Goal: Information Seeking & Learning: Learn about a topic

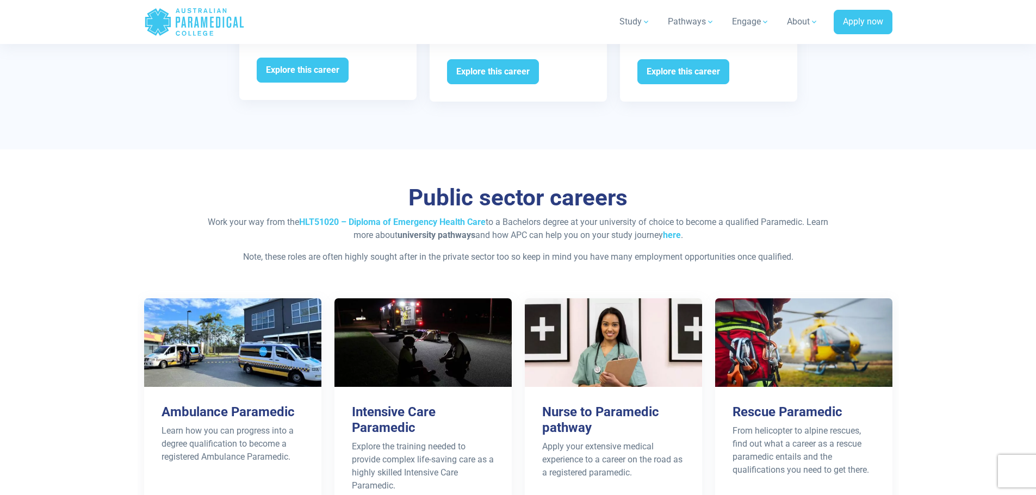
scroll to position [1631, 0]
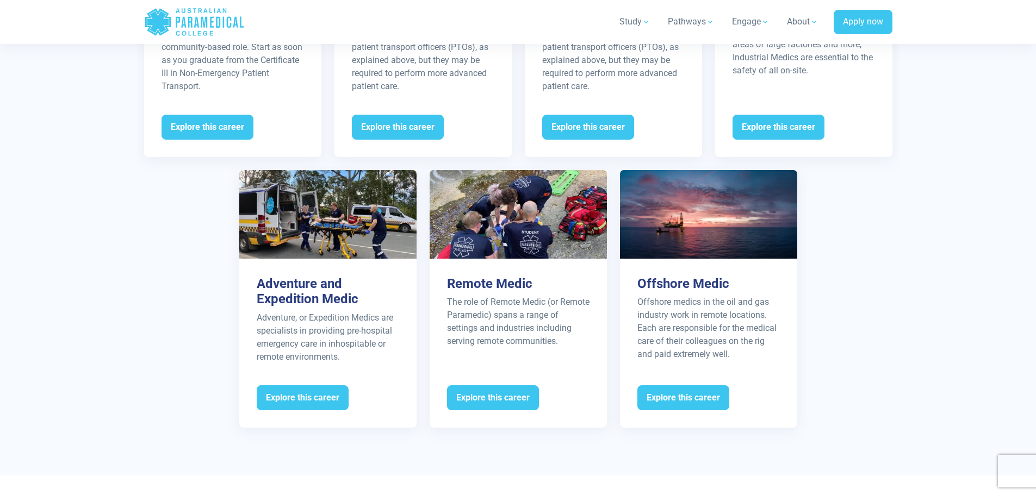
drag, startPoint x: 174, startPoint y: 283, endPoint x: 144, endPoint y: 221, distance: 69.0
drag, startPoint x: 963, startPoint y: 221, endPoint x: 963, endPoint y: 178, distance: 42.9
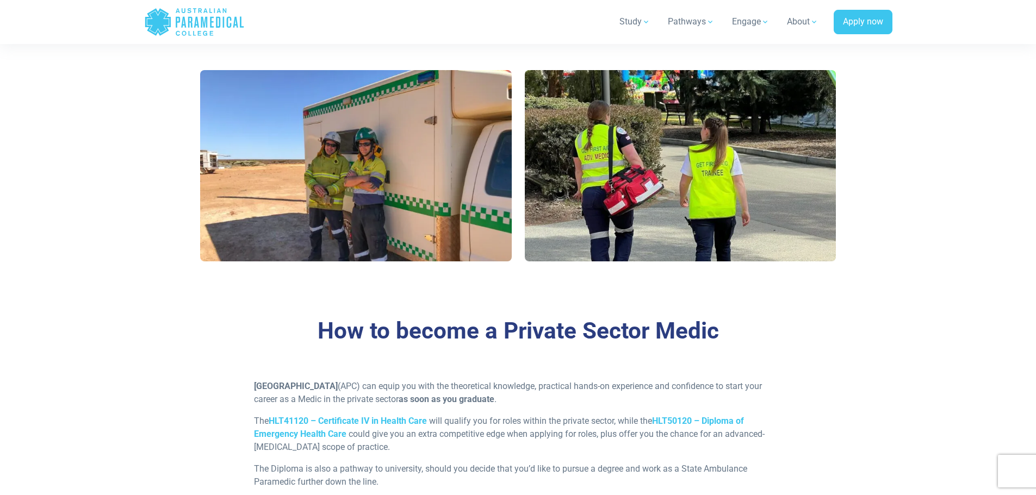
scroll to position [1142, 0]
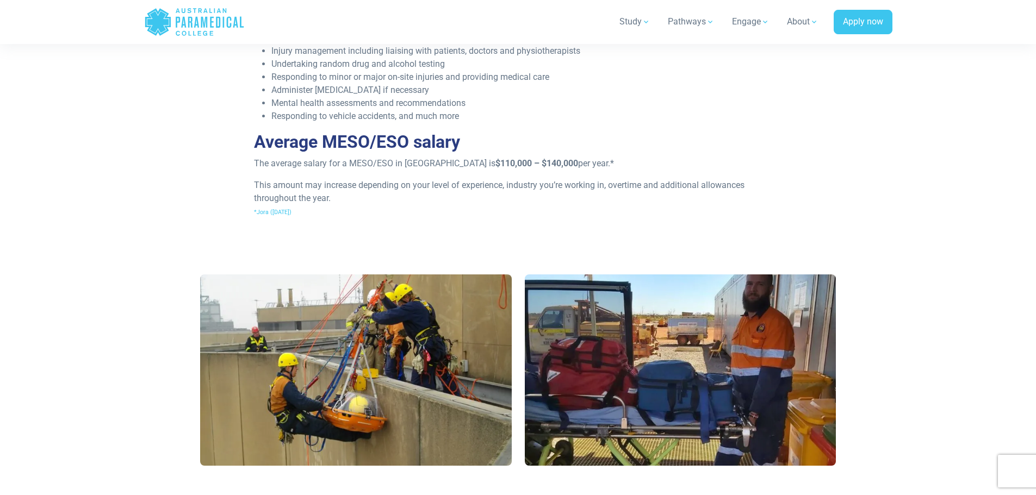
scroll to position [815, 0]
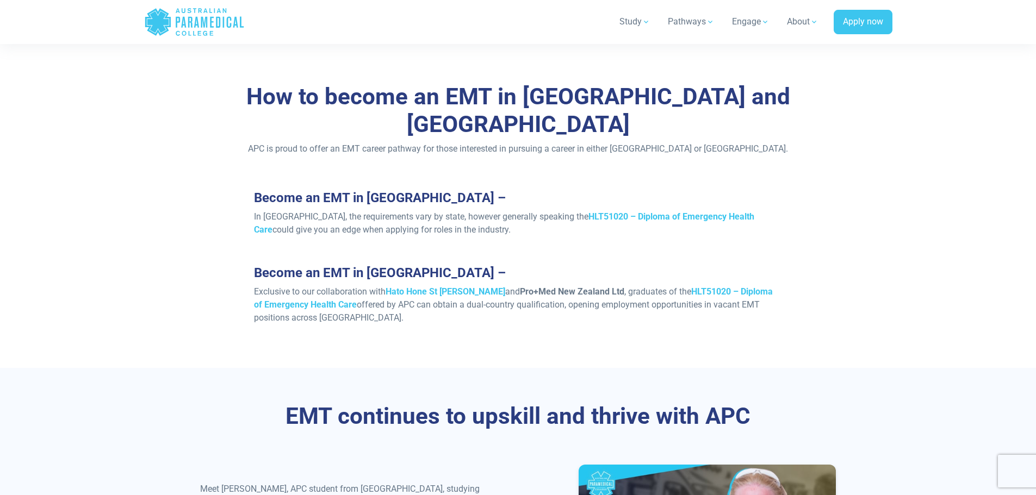
scroll to position [707, 0]
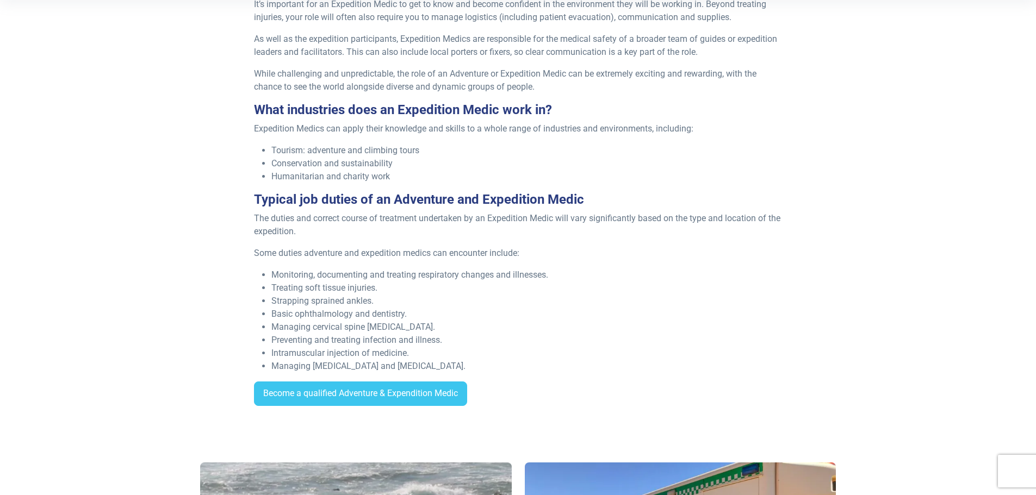
scroll to position [272, 0]
